Goal: Task Accomplishment & Management: Manage account settings

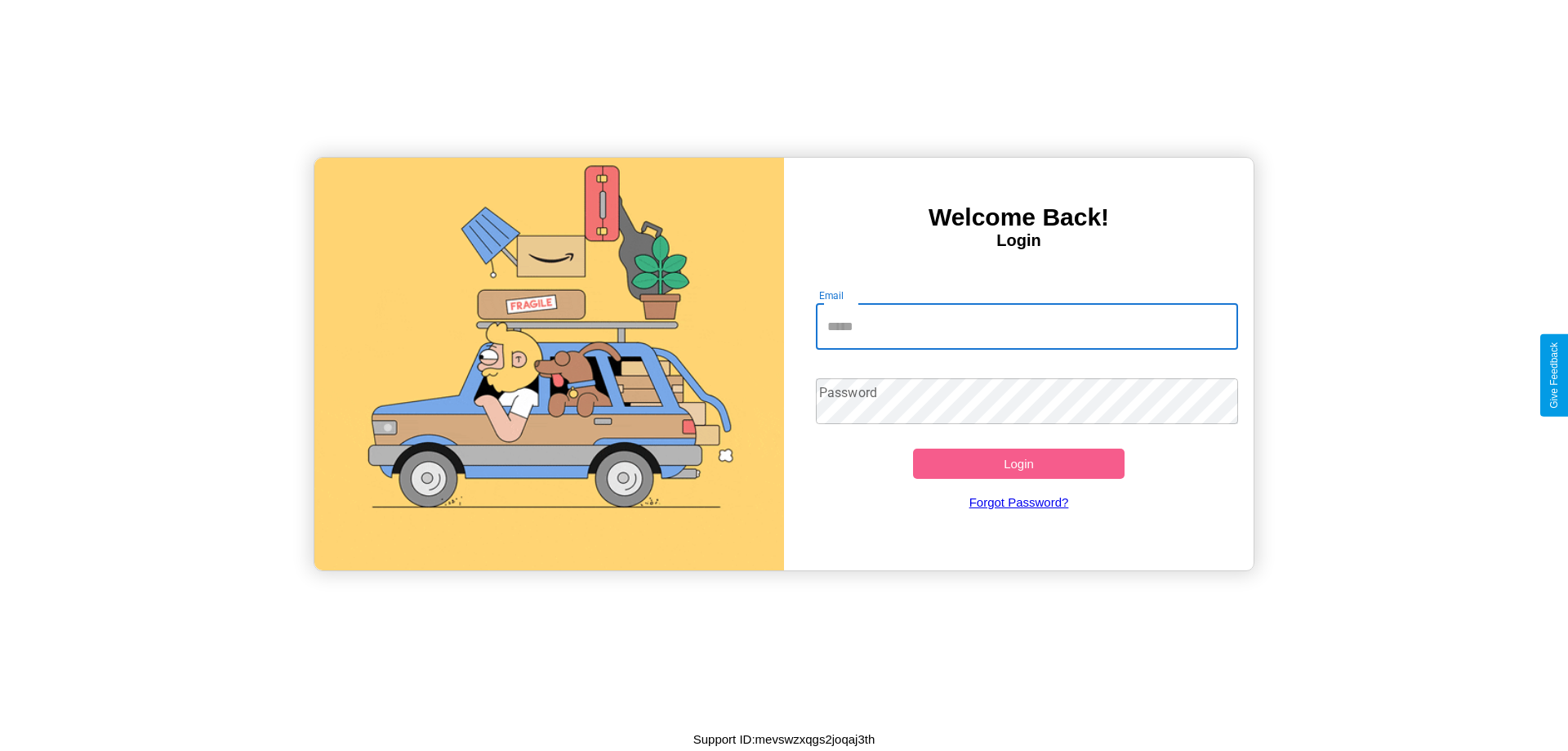
click at [1027, 326] on input "Email" at bounding box center [1027, 326] width 423 height 46
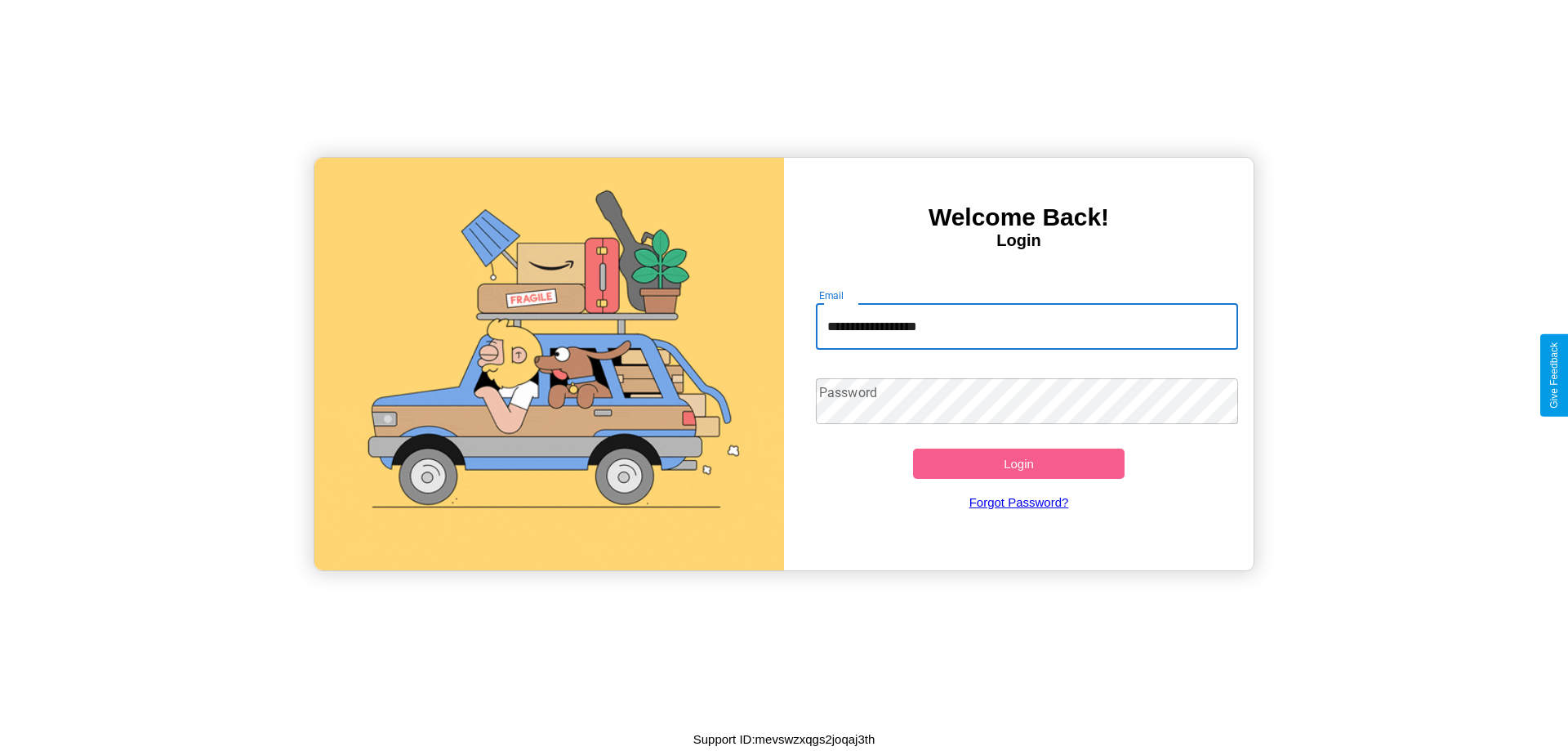
type input "**********"
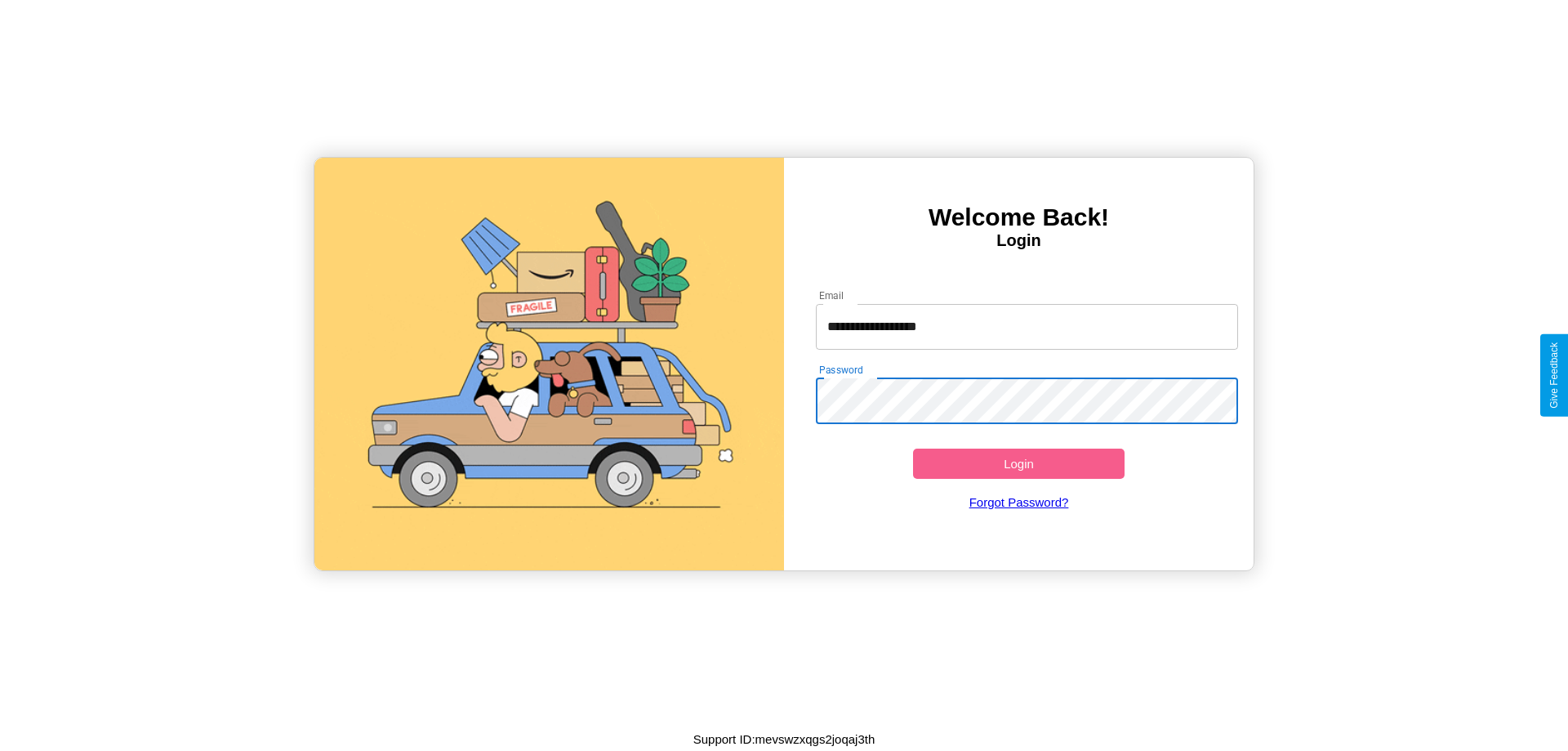
click at [1018, 463] on button "Login" at bounding box center [1018, 463] width 211 height 30
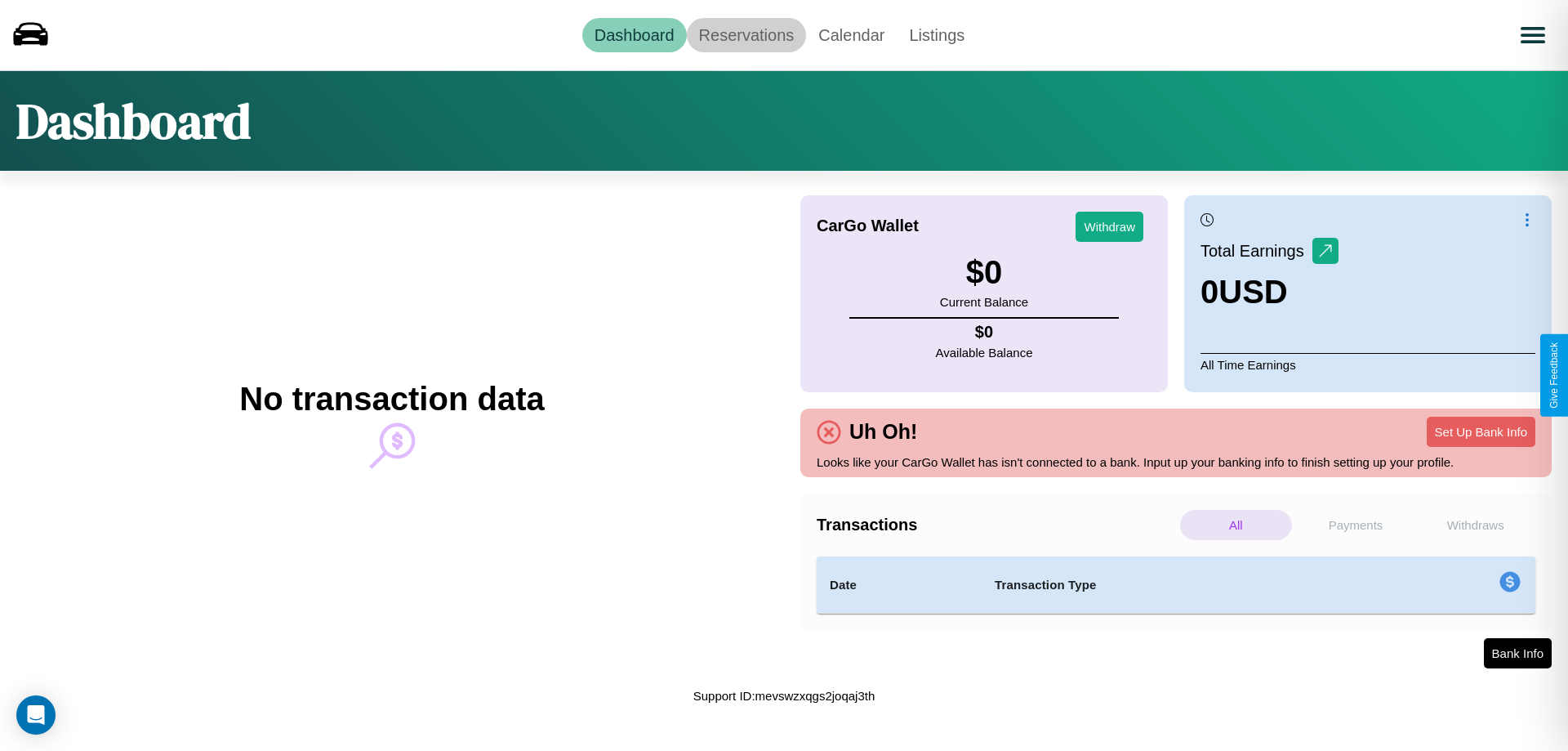
click at [746, 34] on link "Reservations" at bounding box center [747, 34] width 120 height 34
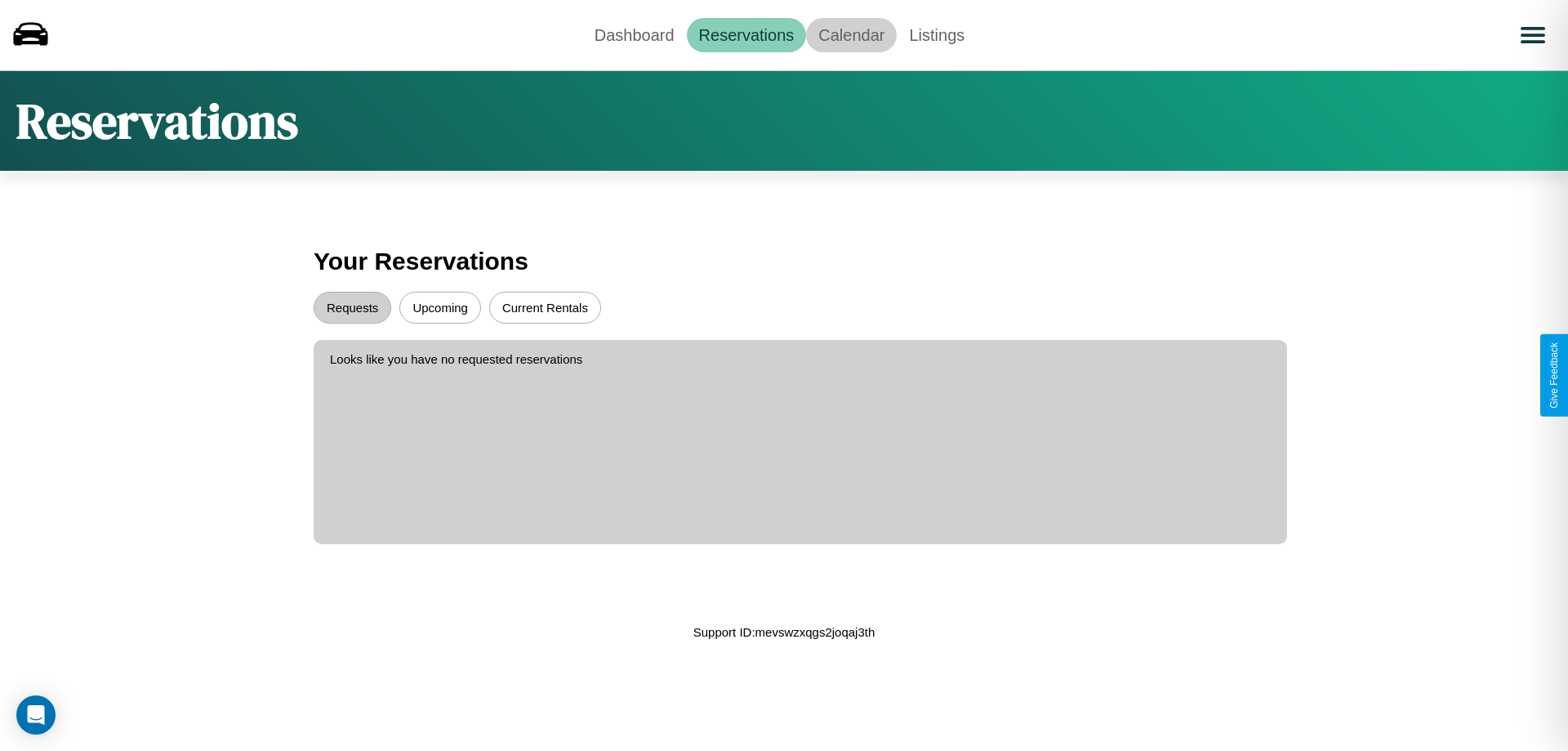
click at [851, 34] on link "Calendar" at bounding box center [852, 34] width 91 height 34
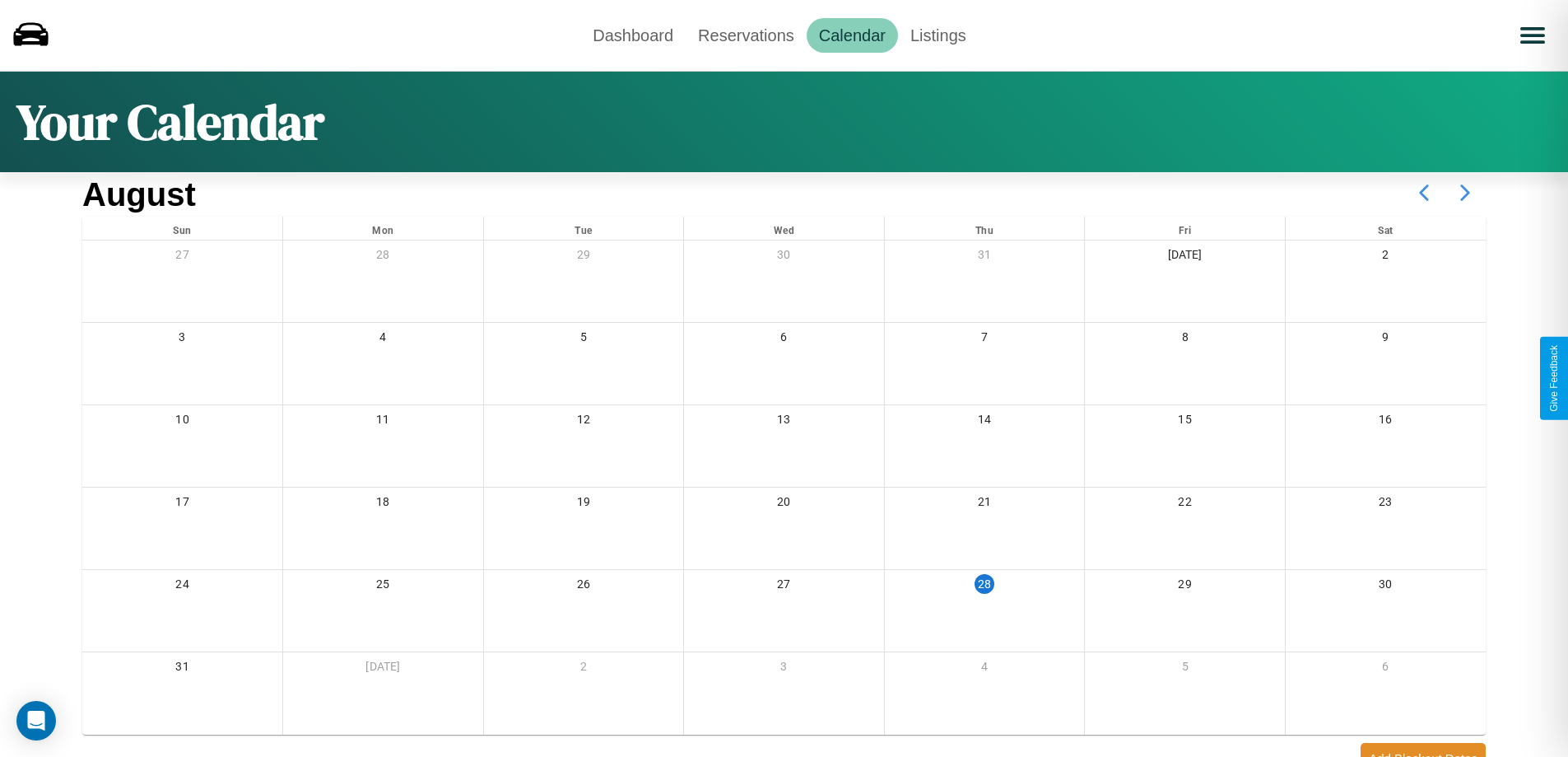
click at [1466, 193] on icon at bounding box center [1465, 192] width 41 height 41
click at [633, 35] on link "Dashboard" at bounding box center [633, 35] width 106 height 35
